Goal: Navigation & Orientation: Find specific page/section

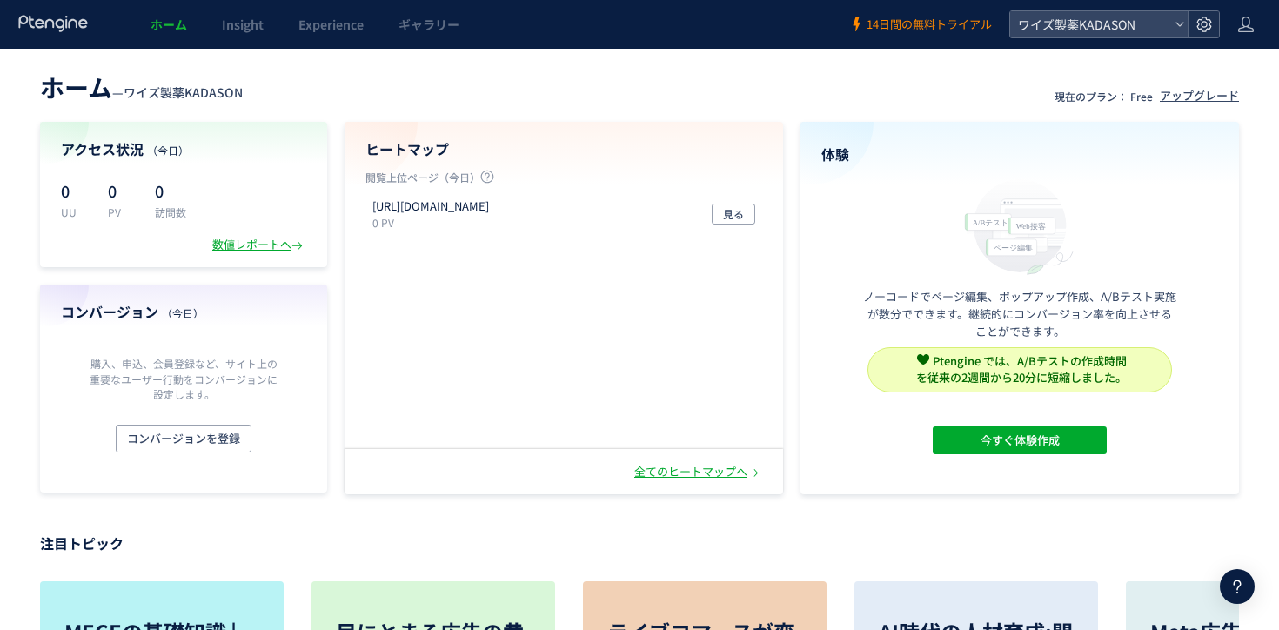
click at [1212, 22] on icon at bounding box center [1204, 24] width 17 height 17
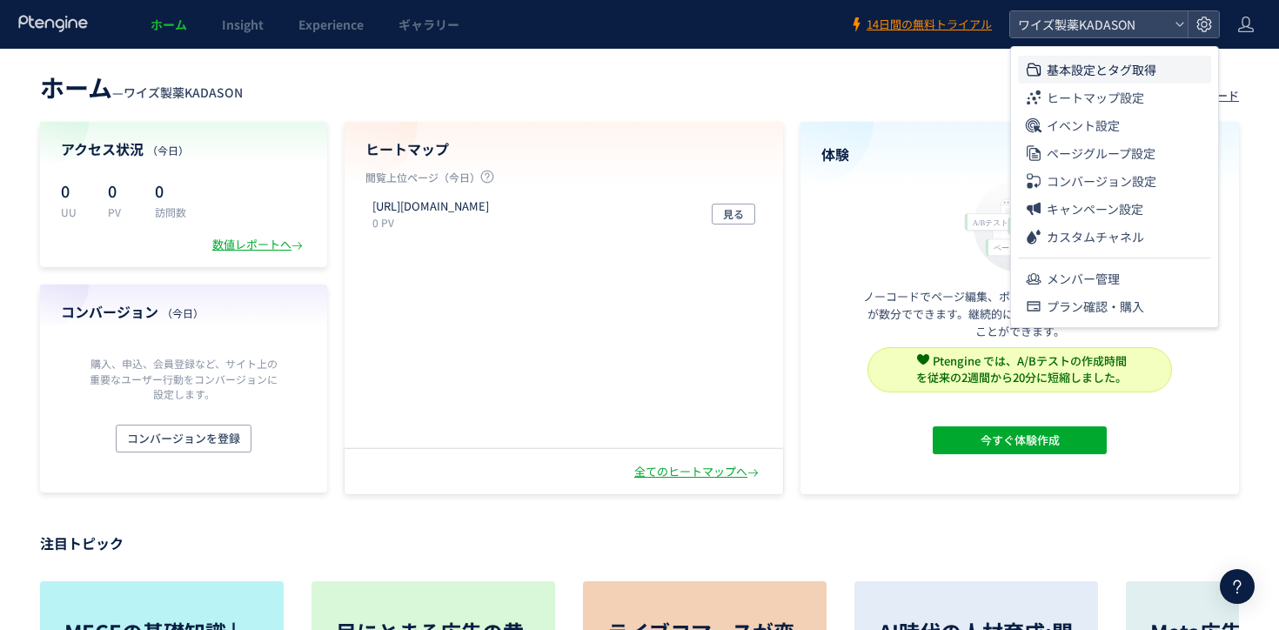
click at [1131, 77] on span "基本設定とタグ取得" at bounding box center [1102, 70] width 110 height 28
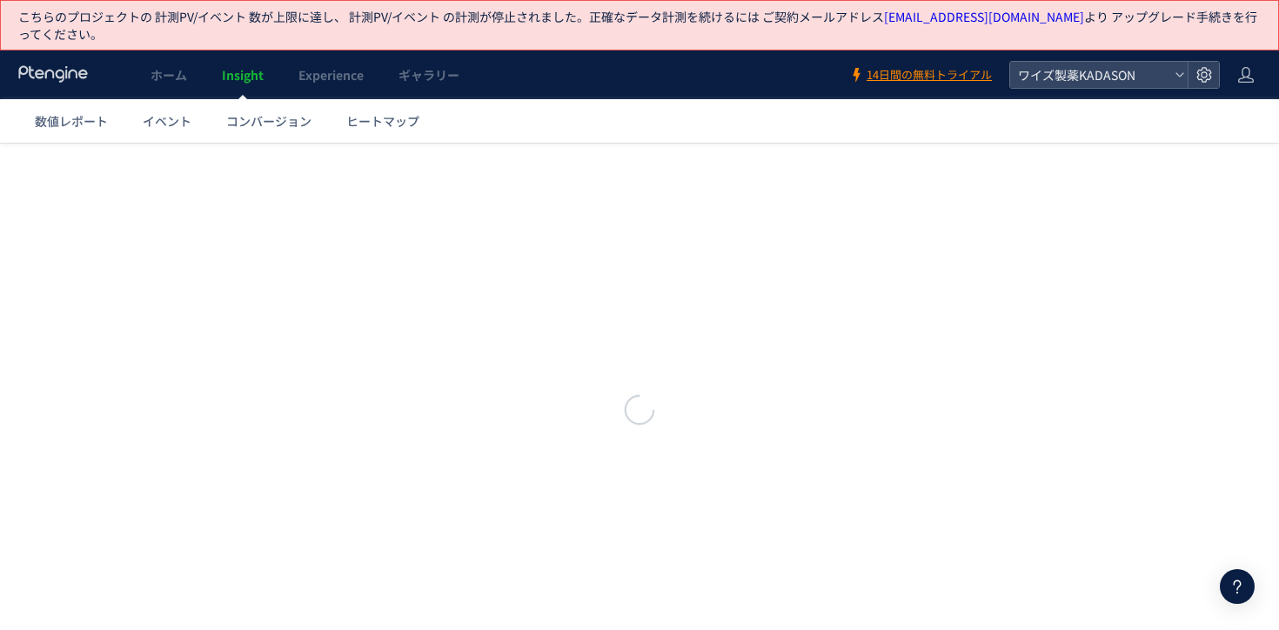
click at [244, 74] on span "Insight" at bounding box center [243, 74] width 42 height 17
click at [176, 74] on span "ホーム" at bounding box center [169, 74] width 37 height 17
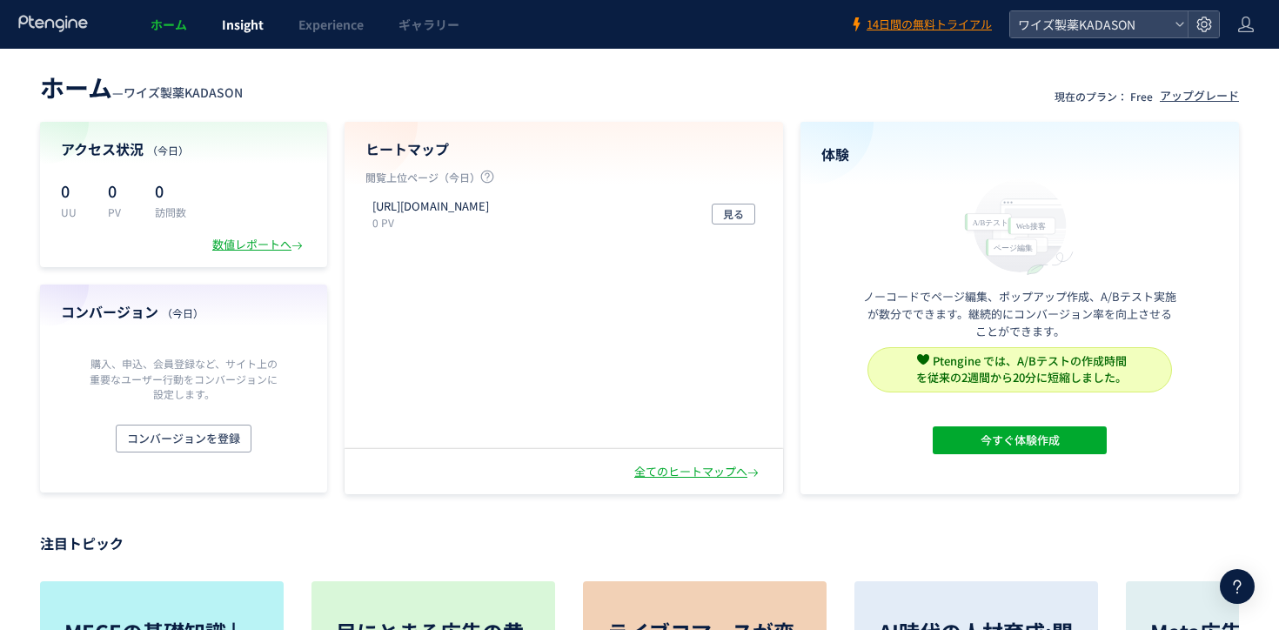
click at [236, 30] on span "Insight" at bounding box center [243, 24] width 42 height 17
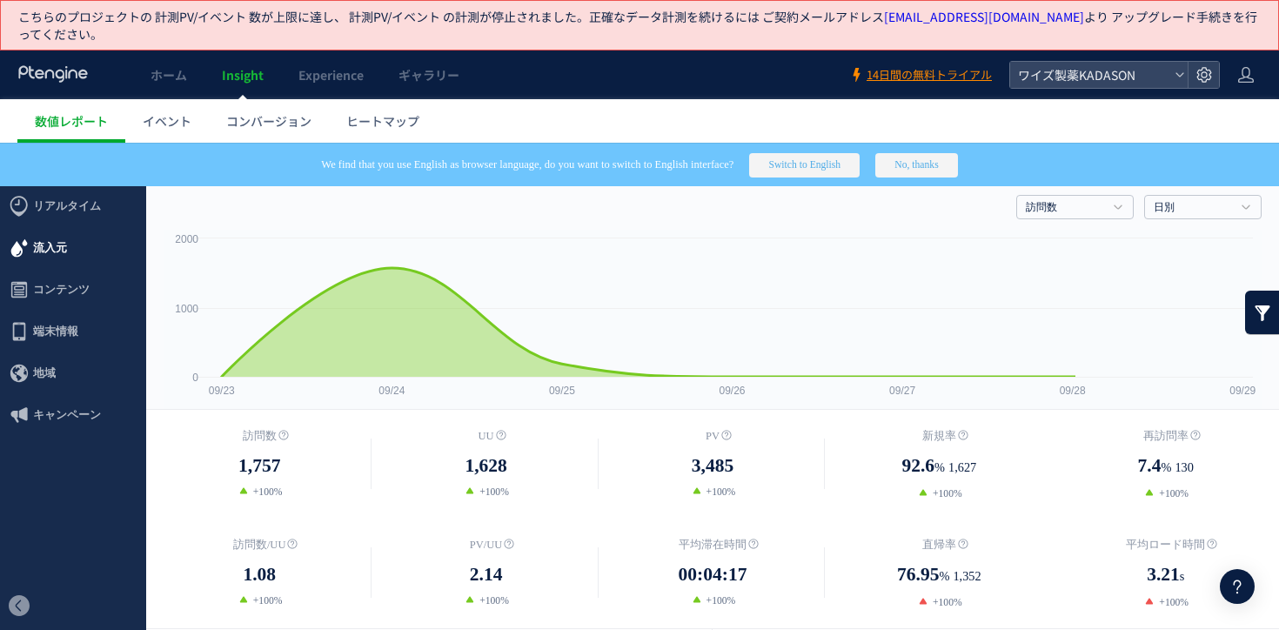
click at [66, 250] on span "流入元" at bounding box center [73, 248] width 146 height 42
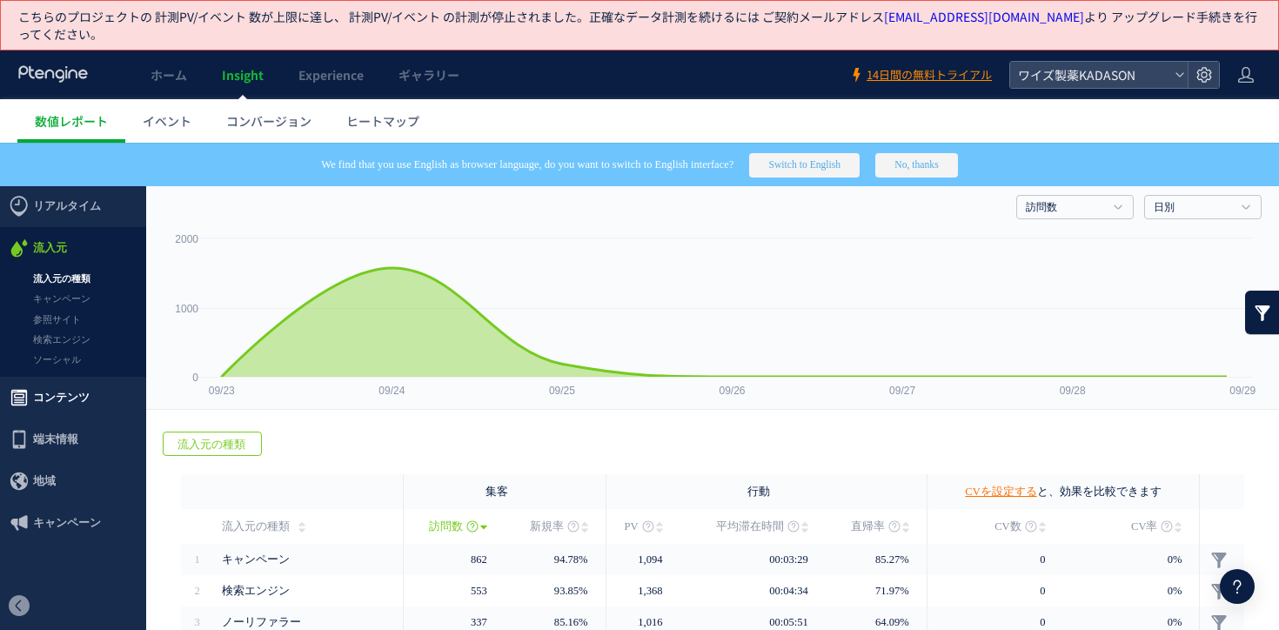
click at [79, 395] on span "コンテンツ" at bounding box center [61, 398] width 57 height 42
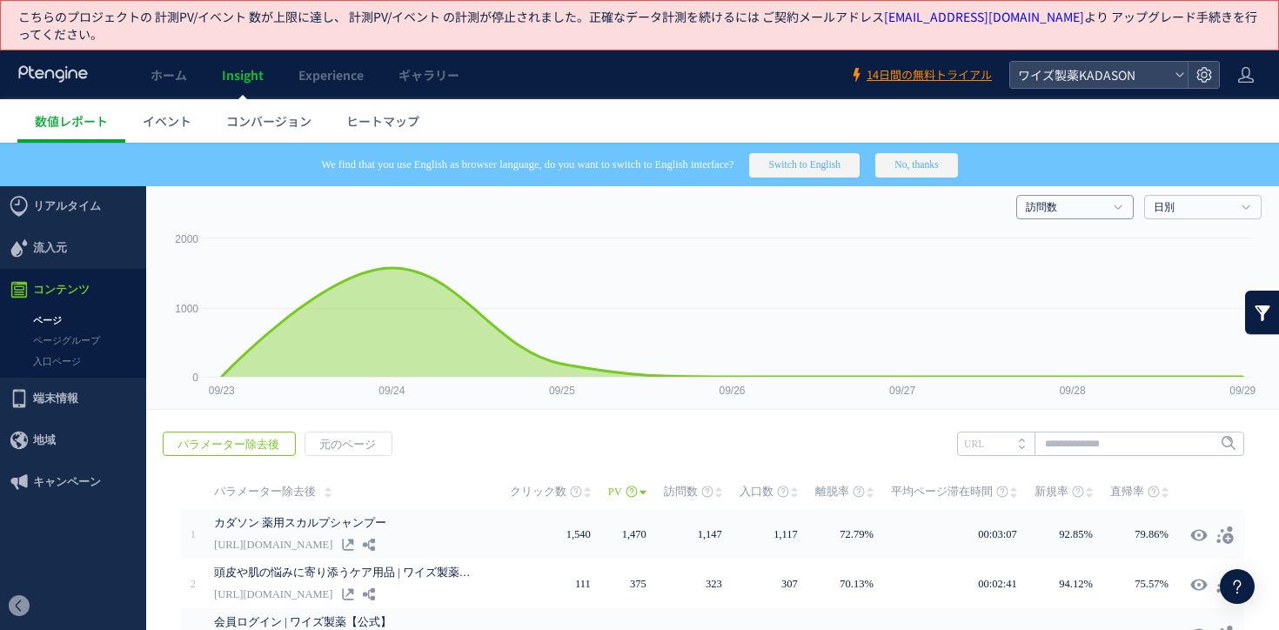
click at [1091, 214] on link "訪問数" at bounding box center [1065, 208] width 79 height 16
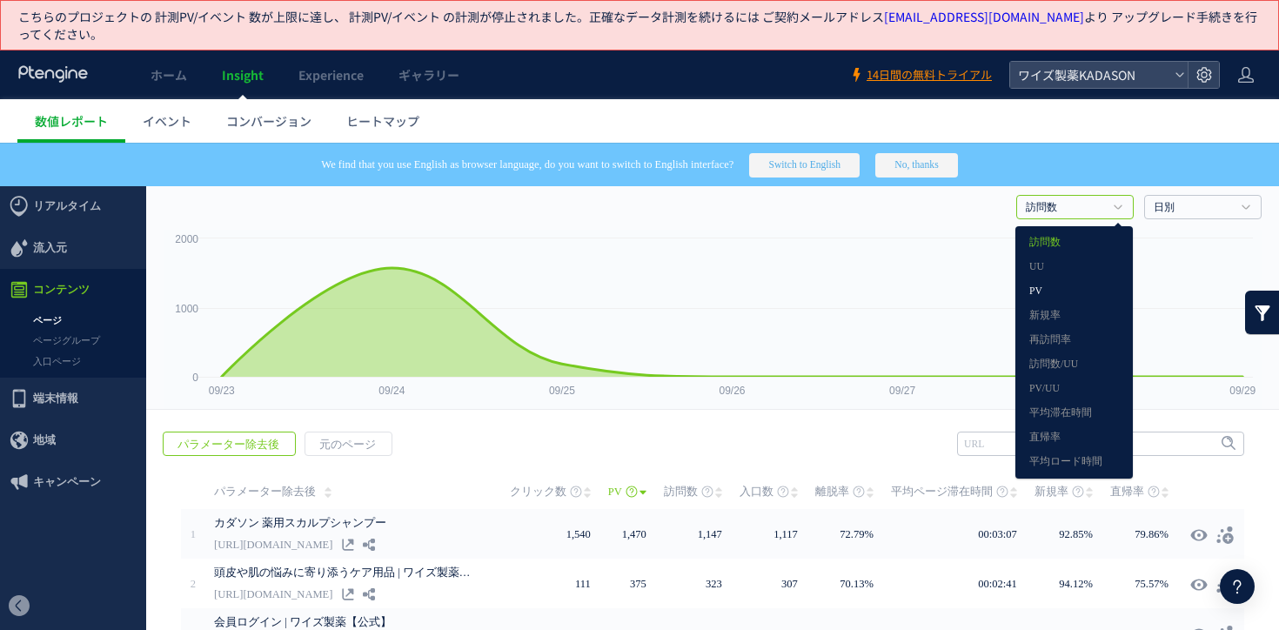
click at [1079, 296] on link "PV" at bounding box center [1075, 291] width 90 height 23
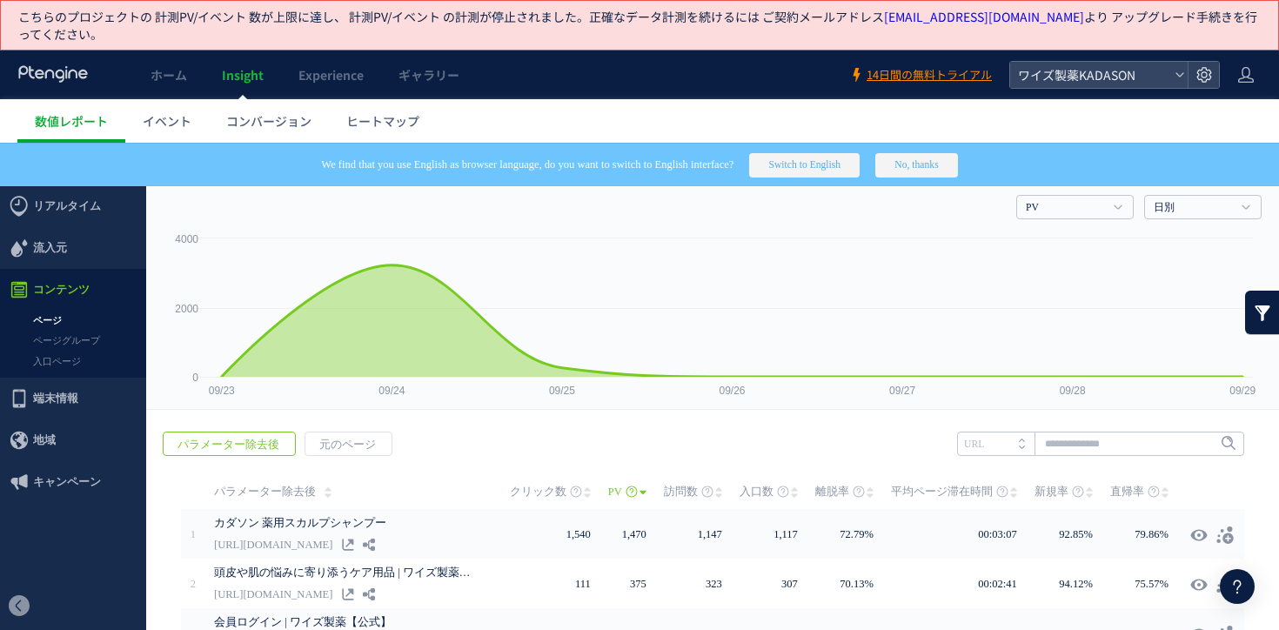
click at [1201, 89] on header "ホーム Insight Experience ギャラリー 14日間の無料トライアル ワイズ製薬KADASON" at bounding box center [639, 74] width 1279 height 49
click at [1201, 81] on icon at bounding box center [1204, 74] width 17 height 17
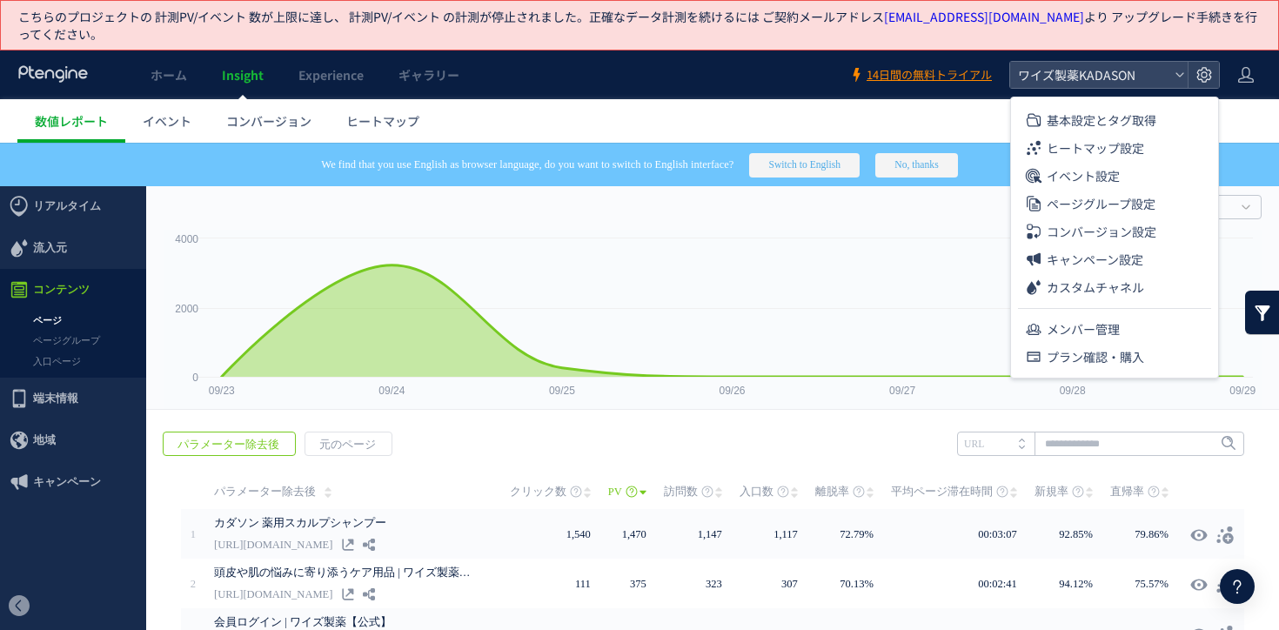
click at [1149, 97] on div "基本設定とタグ取得 ヒートマップ設定 イベント設定 ページグループ設定 コンバージョン設定 キャンペーン設定 カスタムチャネル メンバー管理 プラン確認・購入" at bounding box center [1114, 238] width 209 height 282
click at [1149, 109] on span "基本設定とタグ取得" at bounding box center [1102, 120] width 110 height 28
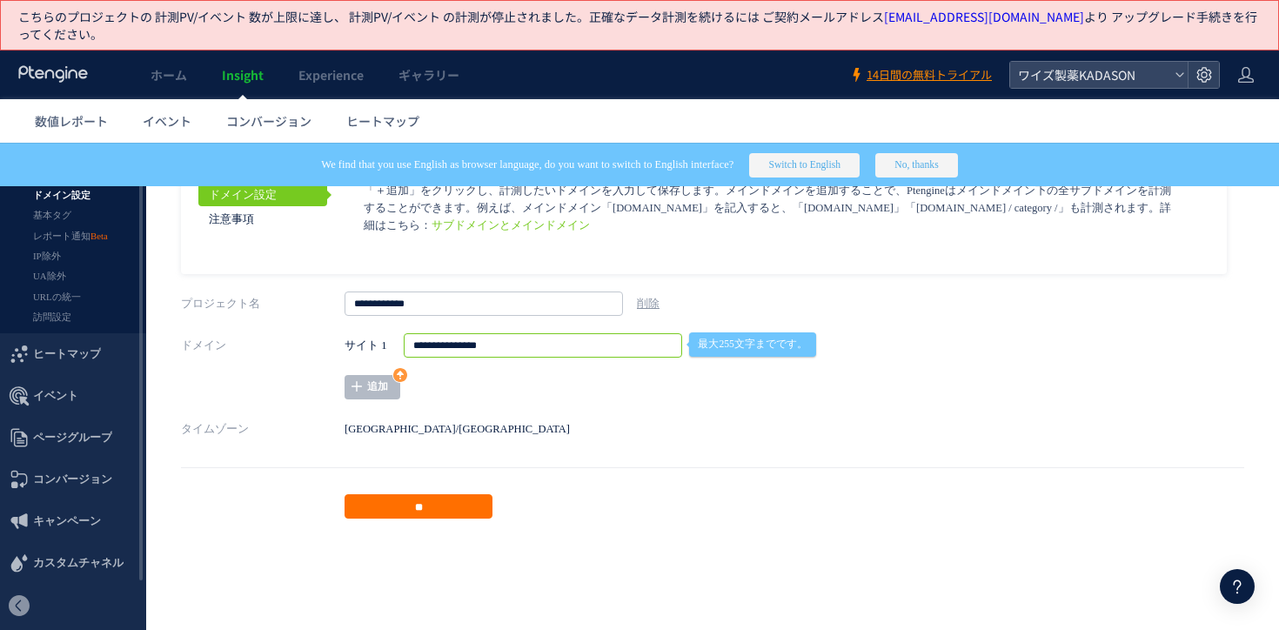
drag, startPoint x: 608, startPoint y: 349, endPoint x: 386, endPoint y: 349, distance: 221.9
click at [386, 349] on div "**********" at bounding box center [693, 345] width 696 height 24
